Goal: Task Accomplishment & Management: Use online tool/utility

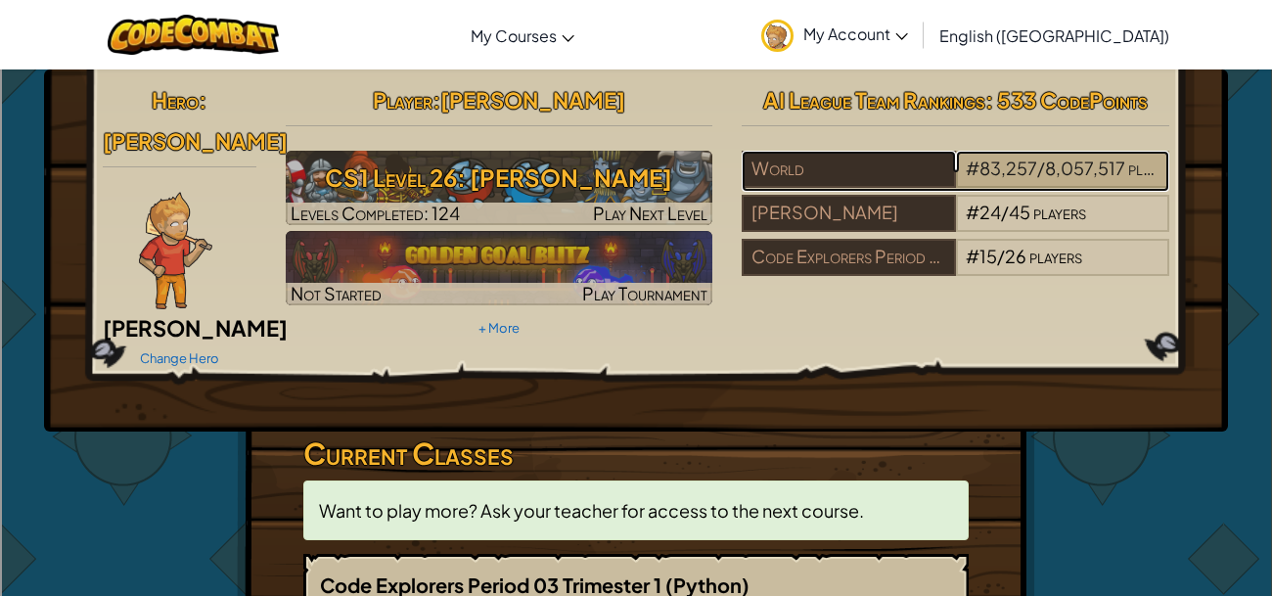
click at [1120, 175] on span "8,057,517" at bounding box center [1085, 168] width 80 height 23
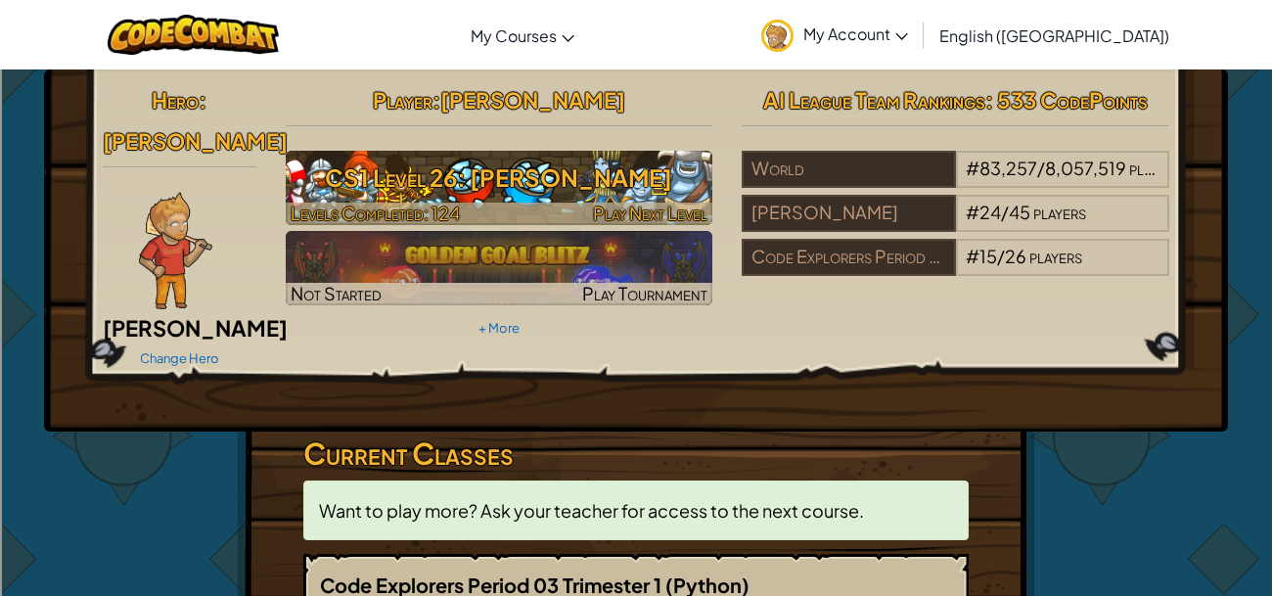
click at [646, 179] on h3 "CS1 Level 26: [PERSON_NAME]" at bounding box center [500, 178] width 428 height 44
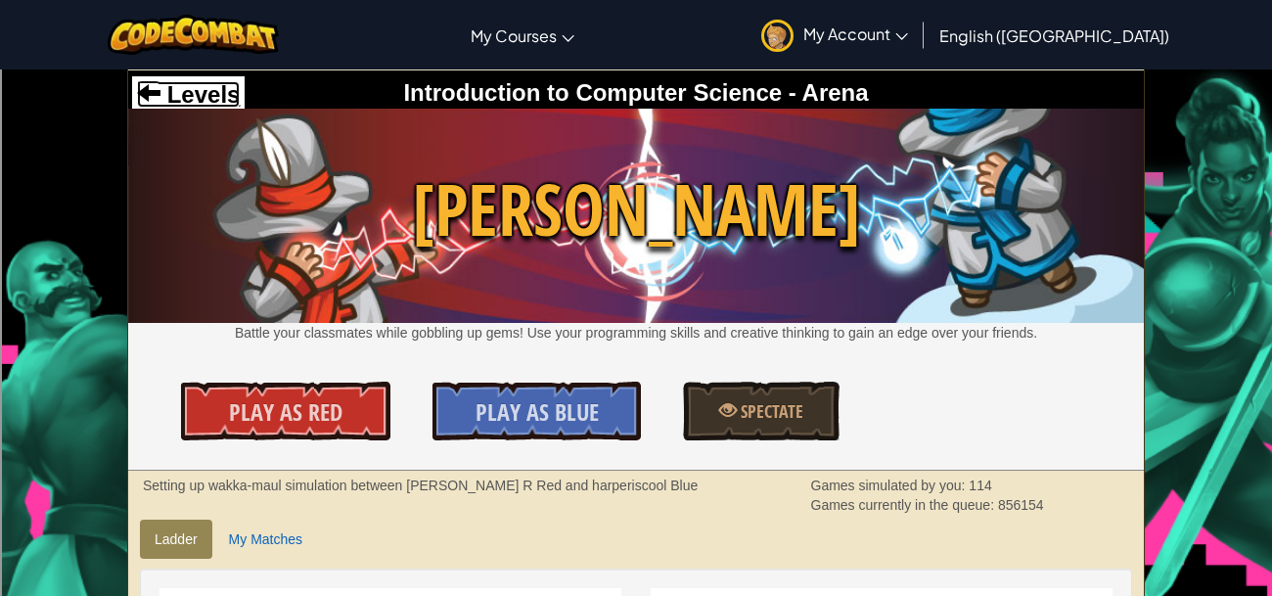
click at [154, 84] on span at bounding box center [148, 91] width 23 height 23
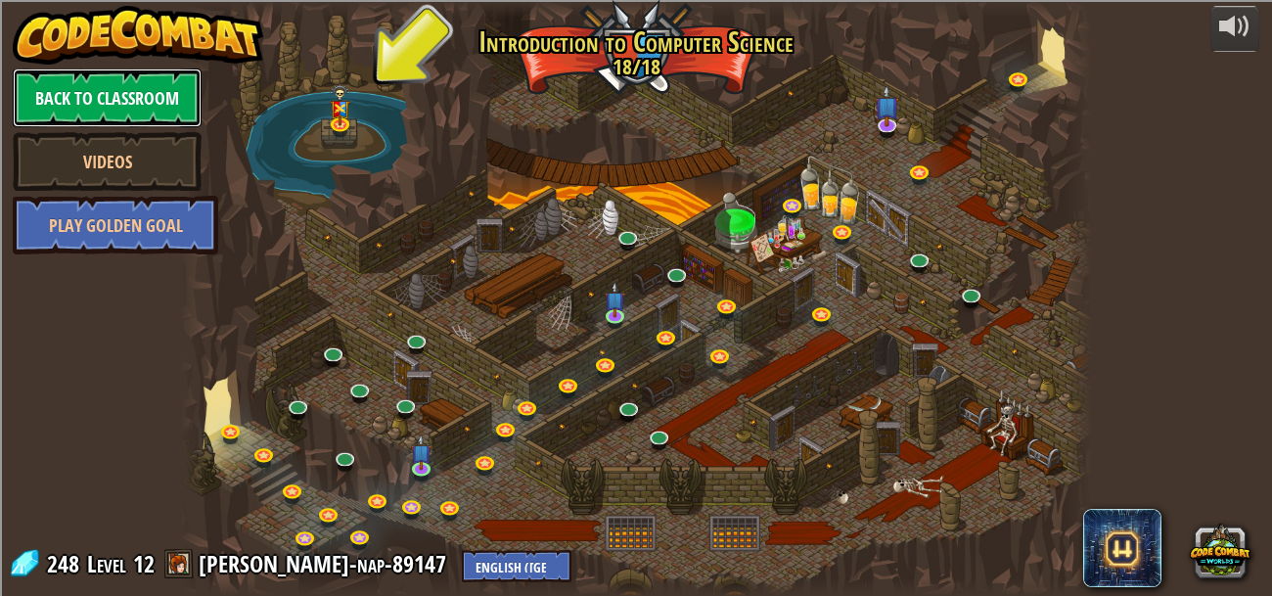
click at [110, 78] on link "Back to Classroom" at bounding box center [107, 97] width 189 height 59
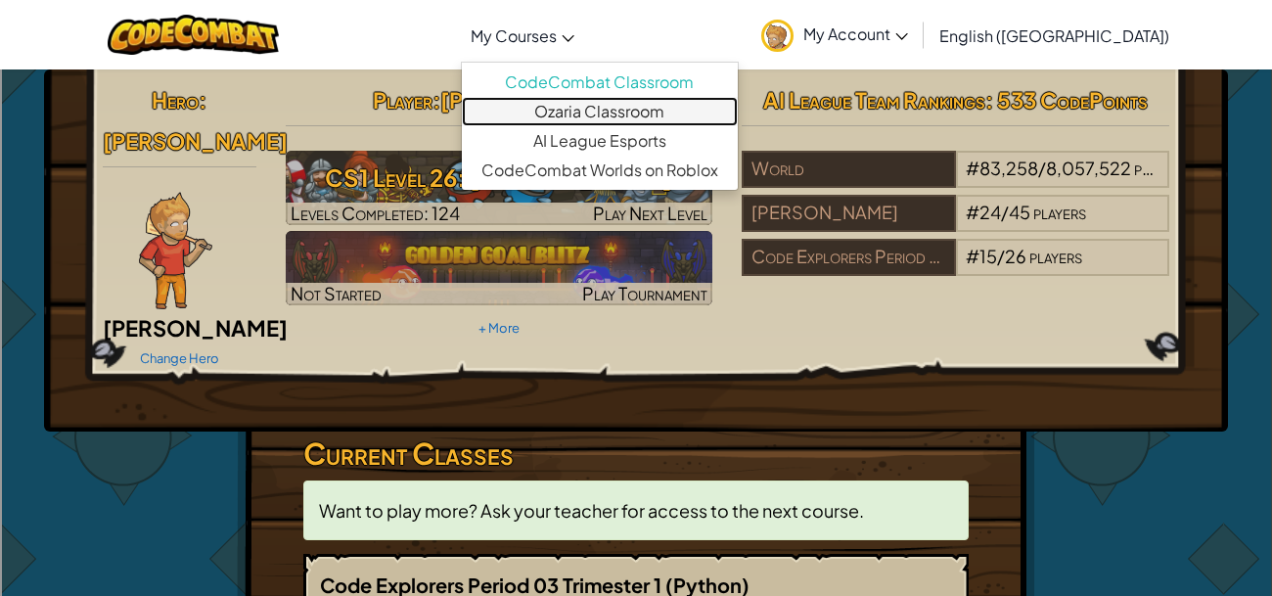
click at [642, 123] on link "Ozaria Classroom" at bounding box center [600, 111] width 276 height 29
